Goal: Task Accomplishment & Management: Complete application form

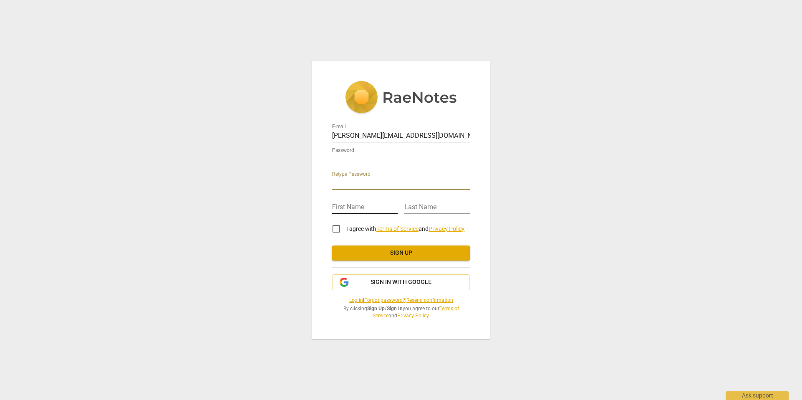
click at [348, 206] on input "text" at bounding box center [365, 208] width 66 height 12
type input "[PERSON_NAME]"
drag, startPoint x: 335, startPoint y: 228, endPoint x: 349, endPoint y: 237, distance: 16.7
click at [335, 228] on input "I agree with Terms of Service and Privacy Policy" at bounding box center [336, 229] width 20 height 20
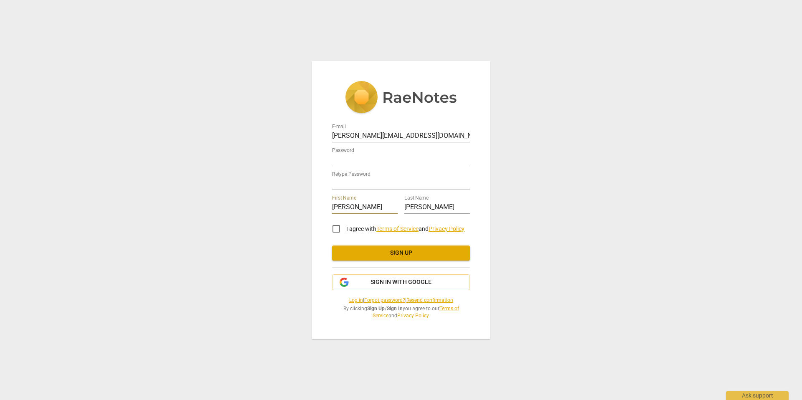
checkbox input "true"
click at [418, 252] on span "Sign up" at bounding box center [401, 253] width 125 height 8
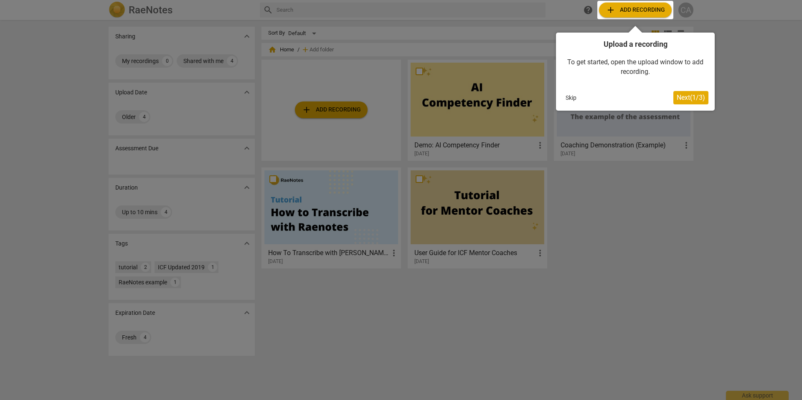
click at [648, 201] on div at bounding box center [401, 200] width 802 height 400
click at [571, 97] on button "Skip" at bounding box center [571, 98] width 18 height 13
